Goal: Task Accomplishment & Management: Manage account settings

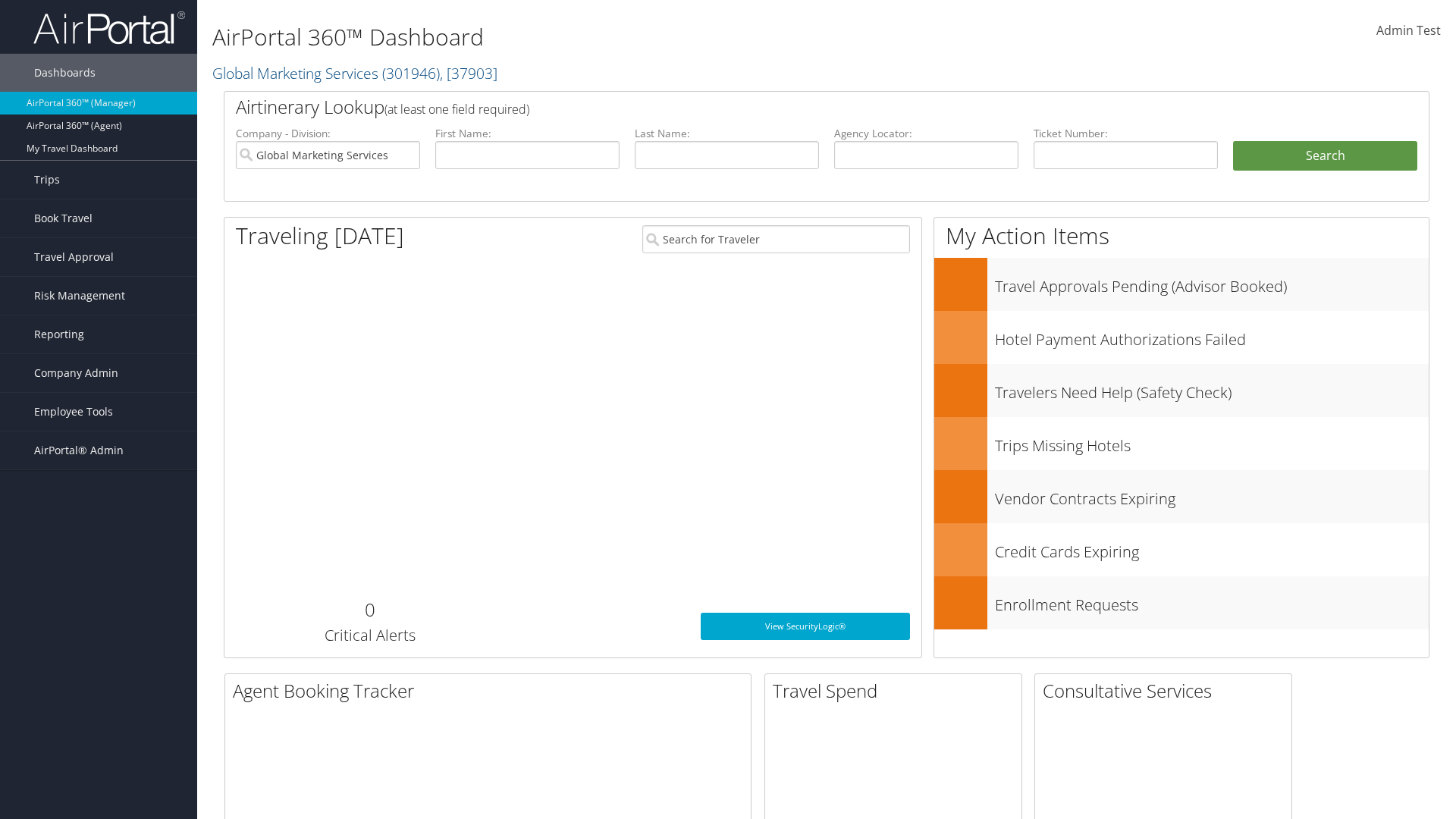
click at [98, 373] on span "Company Admin" at bounding box center [75, 372] width 84 height 38
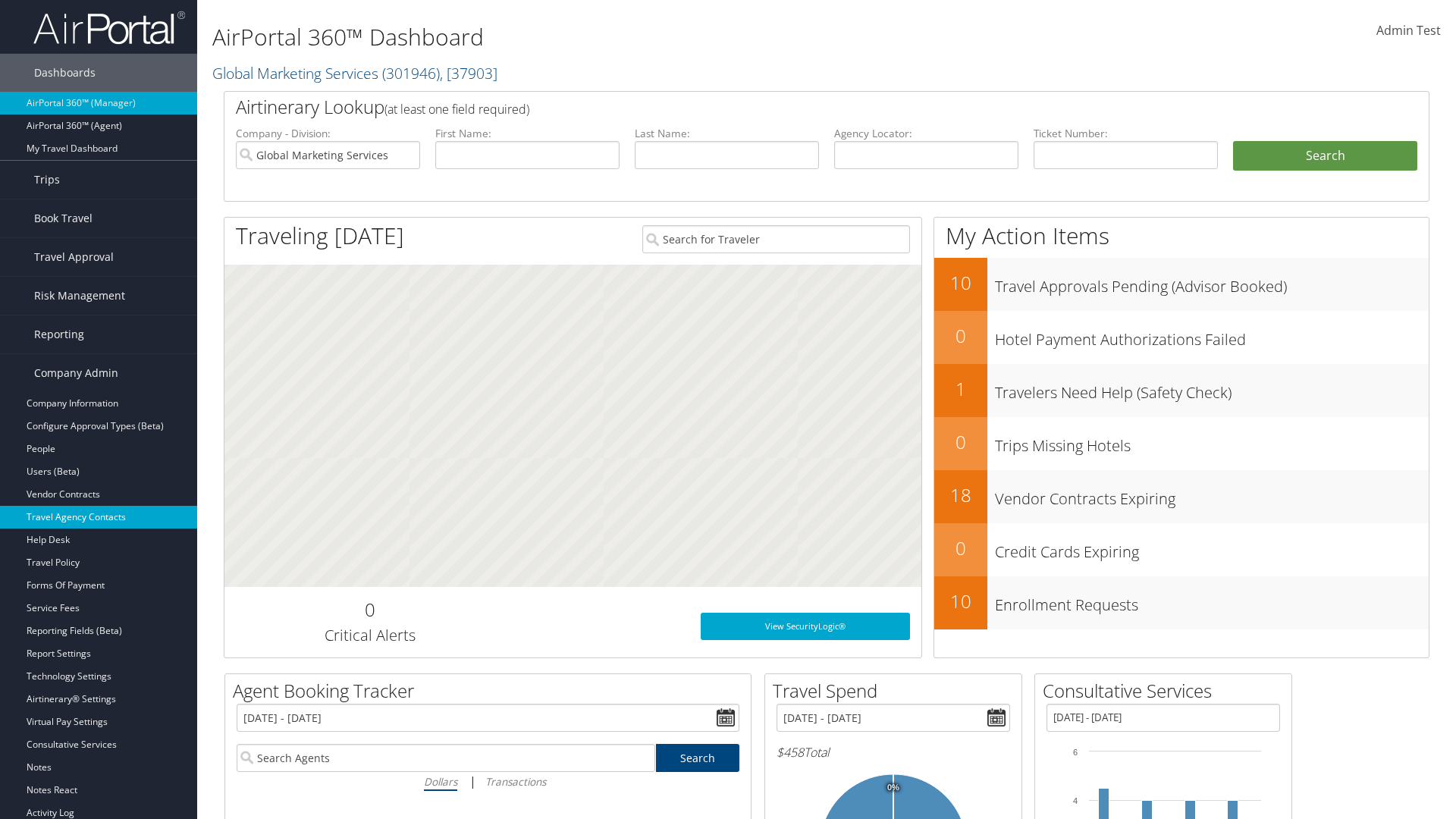
click at [98, 517] on link "Travel Agency Contacts" at bounding box center [98, 517] width 197 height 23
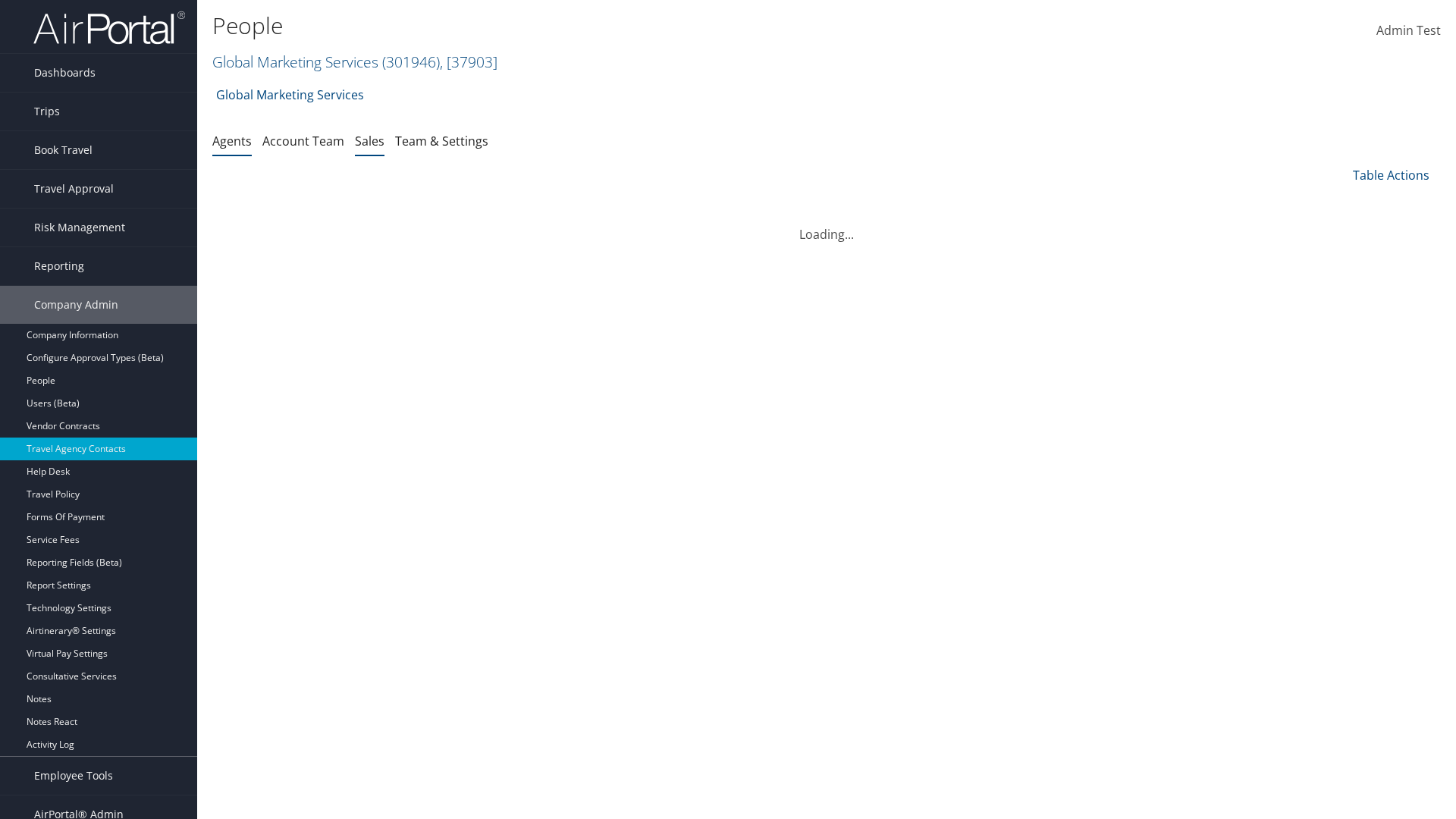
click at [370, 140] on link "Sales" at bounding box center [370, 141] width 30 height 16
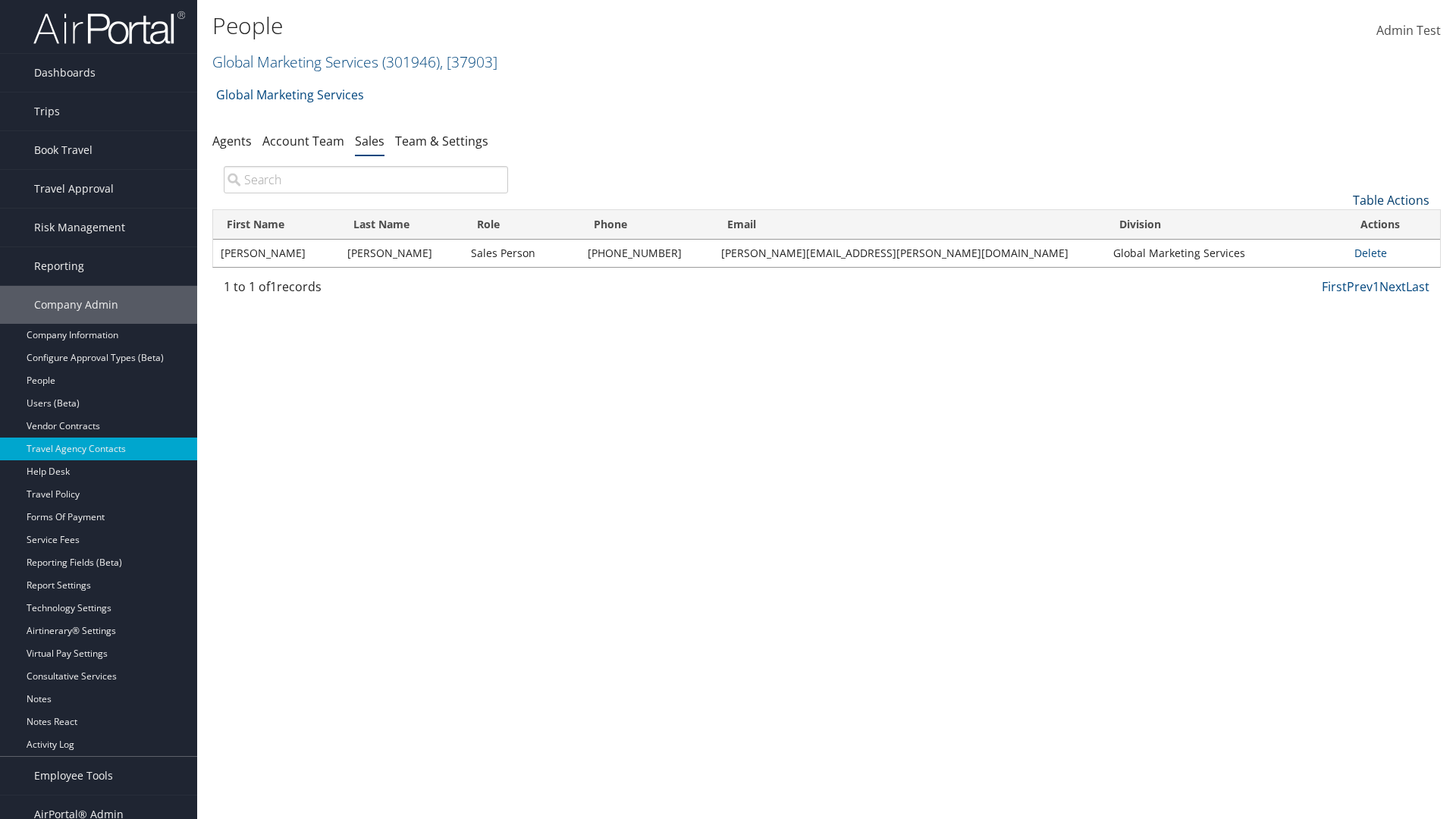
click at [1391, 201] on link "Table Actions" at bounding box center [1390, 200] width 76 height 16
click at [1340, 224] on link "Add New Salesperson" at bounding box center [1340, 224] width 200 height 26
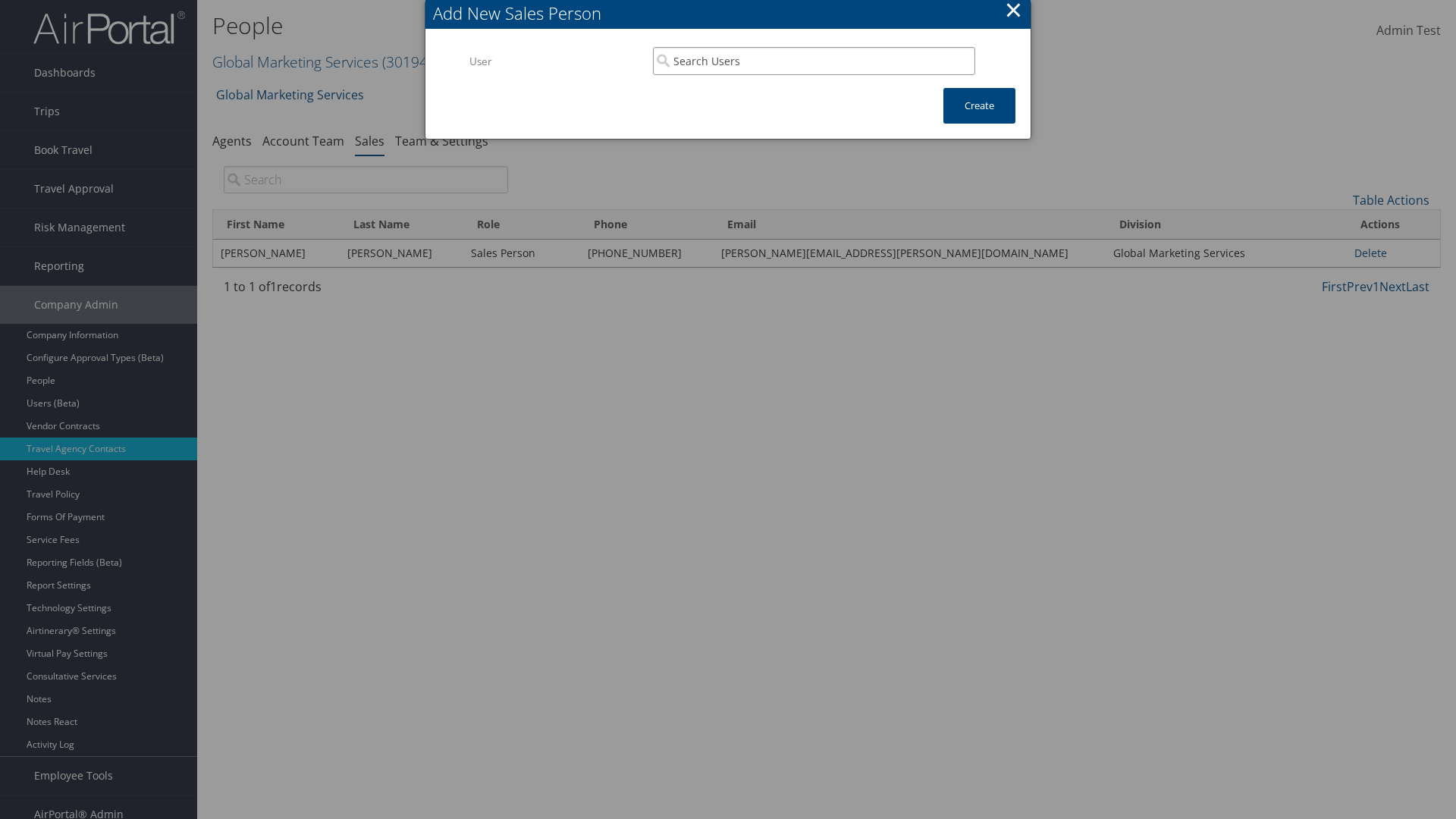
click at [813, 61] on input "search" at bounding box center [814, 61] width 322 height 28
click at [813, 97] on div "User" at bounding box center [814, 105] width 316 height 15
type input "Admin Test"
click at [979, 105] on button "Create" at bounding box center [979, 105] width 72 height 36
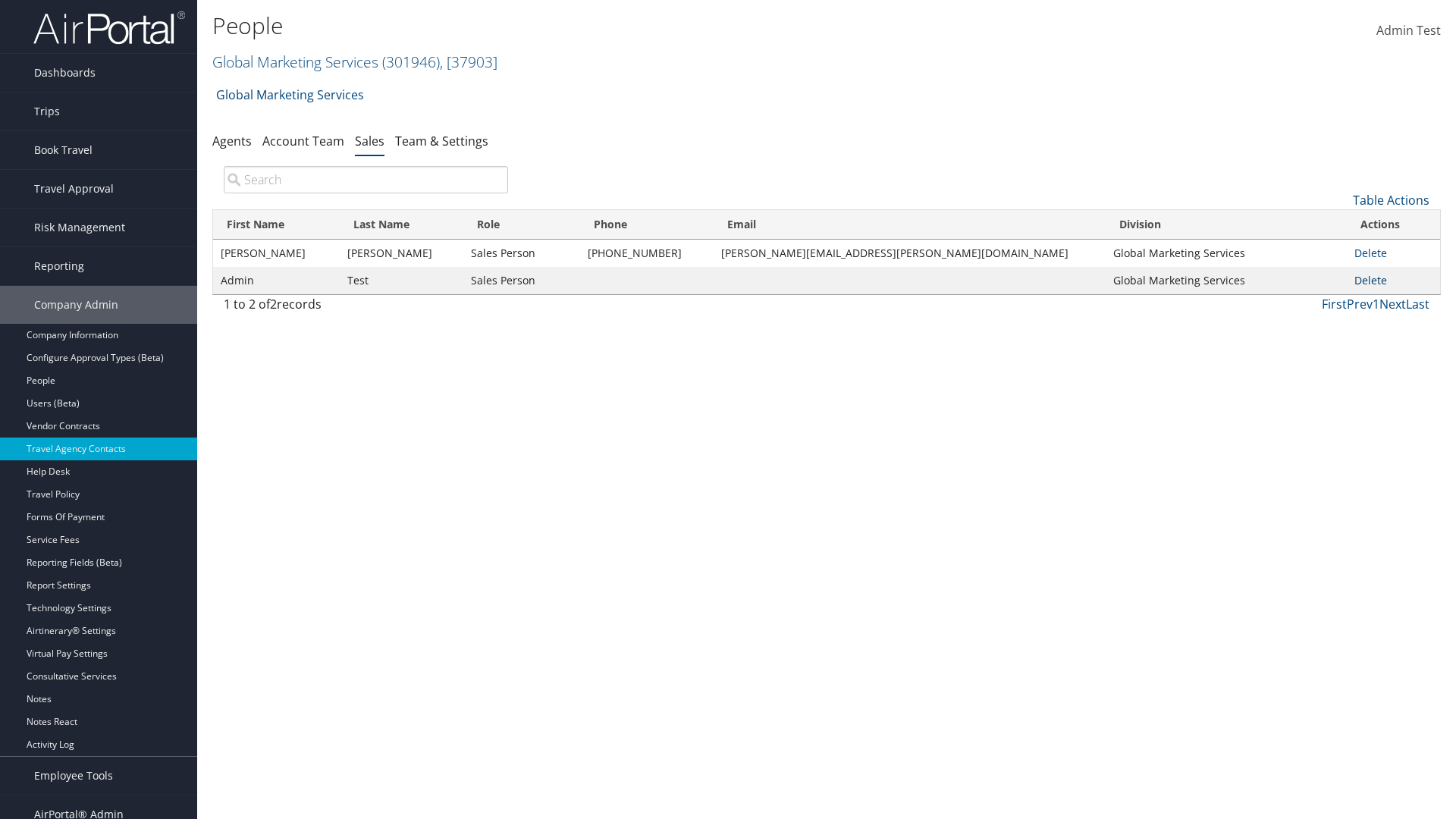
click at [1361, 280] on link "Delete" at bounding box center [1371, 280] width 33 height 14
